Goal: Information Seeking & Learning: Learn about a topic

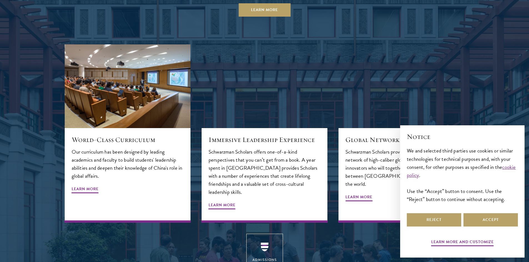
scroll to position [611, 0]
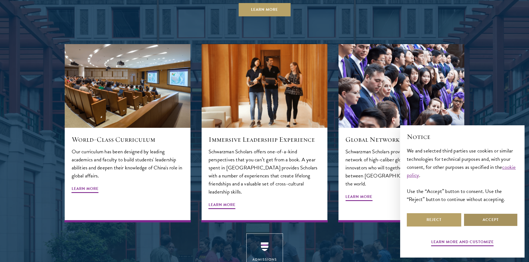
click at [482, 219] on button "Accept" at bounding box center [491, 220] width 54 height 13
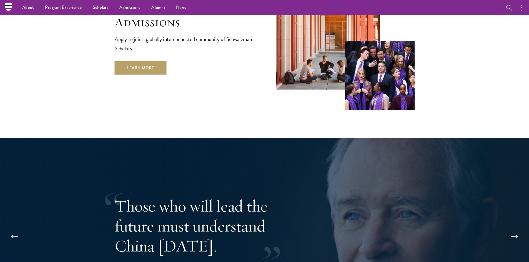
scroll to position [972, 0]
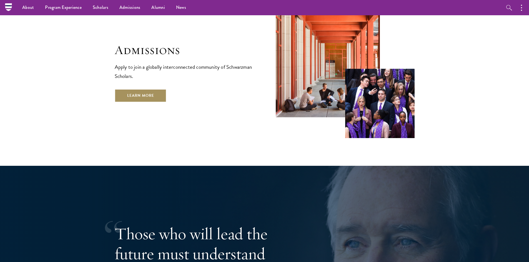
click at [151, 89] on link "Learn More" at bounding box center [141, 95] width 52 height 13
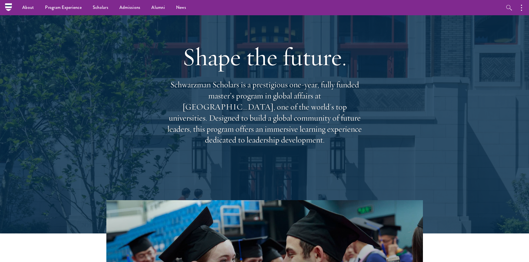
scroll to position [0, 0]
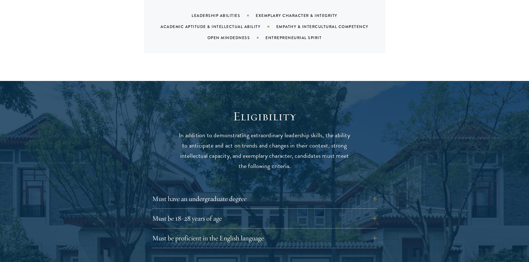
scroll to position [722, 0]
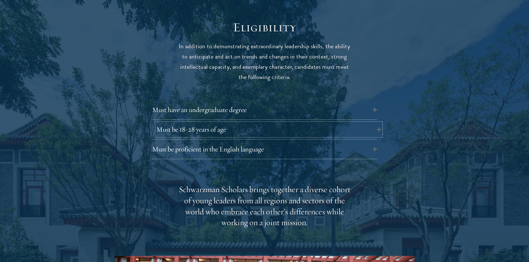
click at [261, 123] on button "Must be 18-28 years of age" at bounding box center [268, 129] width 225 height 13
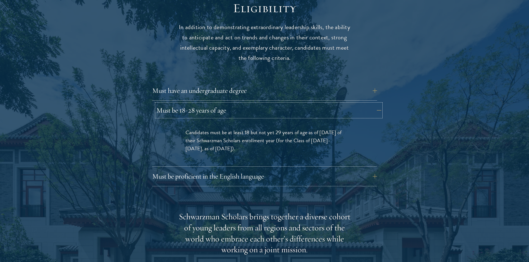
scroll to position [750, 0]
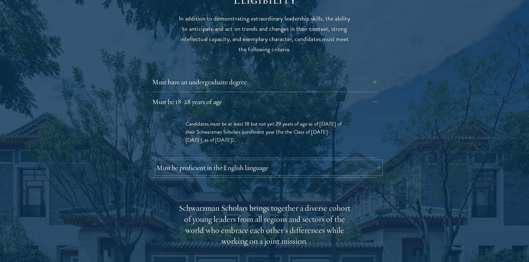
click at [258, 161] on button "Must be proficient in the English language" at bounding box center [268, 167] width 225 height 13
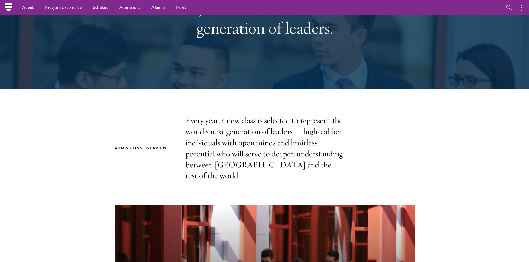
scroll to position [0, 0]
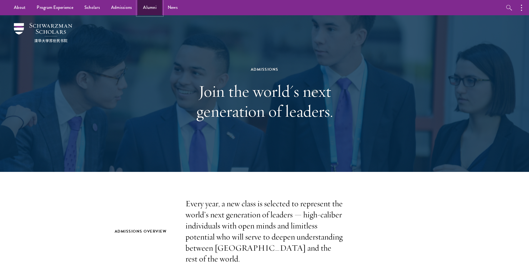
click at [150, 7] on link "Alumni" at bounding box center [149, 7] width 25 height 15
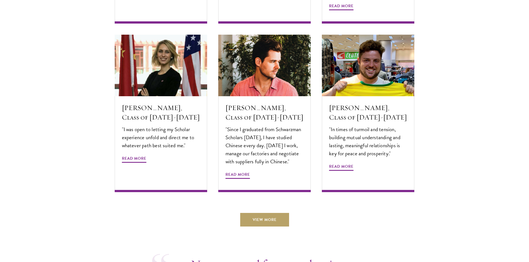
scroll to position [1861, 0]
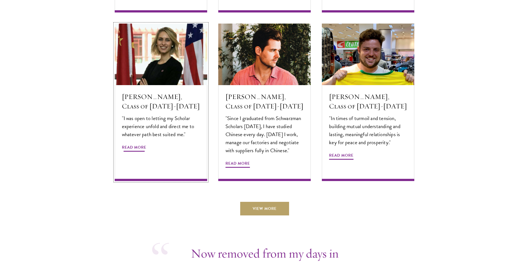
click at [167, 92] on h5 "Miranda Gottlieb, Class of 2017-2018" at bounding box center [161, 101] width 78 height 19
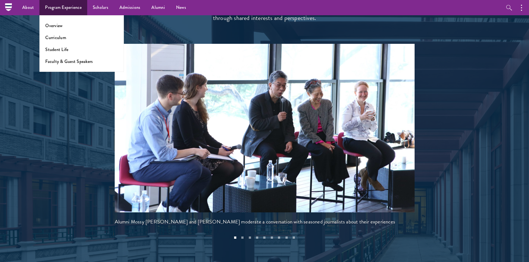
scroll to position [1167, 0]
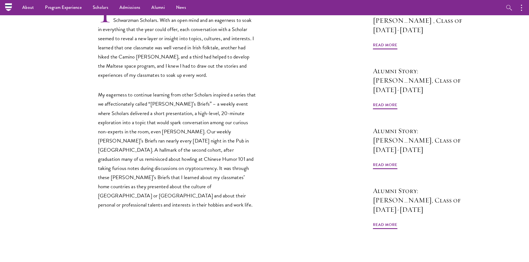
scroll to position [139, 0]
